Goal: Task Accomplishment & Management: Complete application form

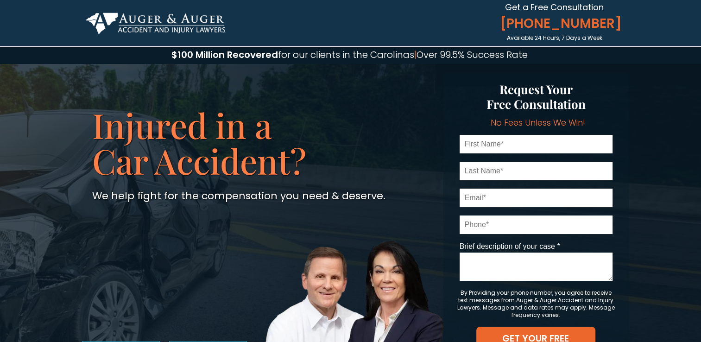
click at [505, 147] on input "text" at bounding box center [536, 144] width 153 height 19
type input "[PERSON_NAME]"
type input "[EMAIL_ADDRESS][DOMAIN_NAME]"
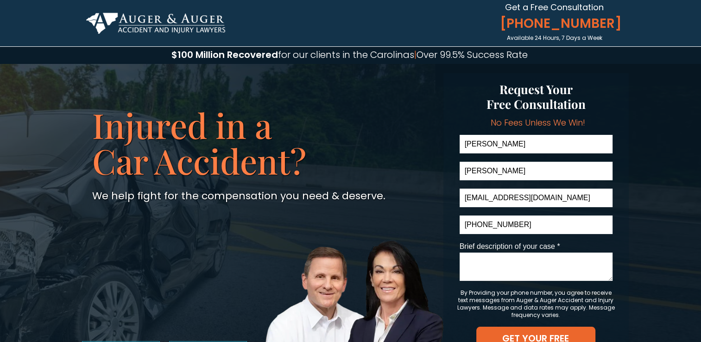
type input "[PHONE_NUMBER]"
click at [470, 263] on textarea "Brief description of your case *" at bounding box center [536, 267] width 153 height 28
click at [485, 270] on textarea "I was in an accident where I was rear-ended while at a red light." at bounding box center [536, 267] width 153 height 28
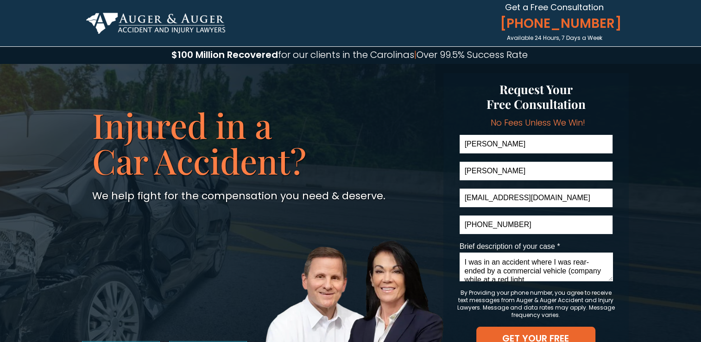
scroll to position [3, 0]
click at [535, 277] on textarea "I was in an accident where I was rear-ended by a commercial company vehicle whi…" at bounding box center [536, 267] width 153 height 28
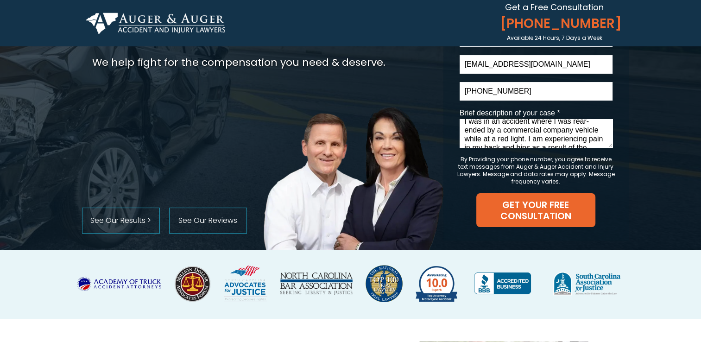
scroll to position [0, 0]
click at [462, 129] on textarea "I was in an accident where I was rear-ended by a commercial company vehicle whi…" at bounding box center [536, 133] width 153 height 28
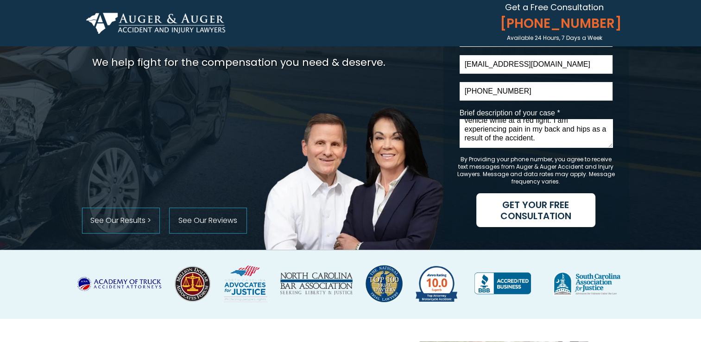
type textarea "On [DATE], I was in an accident where I was rear-ended by a commercial company …"
click at [537, 210] on span "GET YOUR FREE CONSULTATION" at bounding box center [536, 210] width 119 height 22
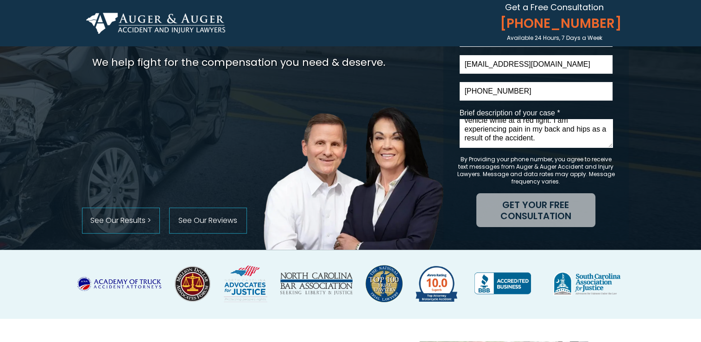
scroll to position [0, 0]
